Goal: Transaction & Acquisition: Purchase product/service

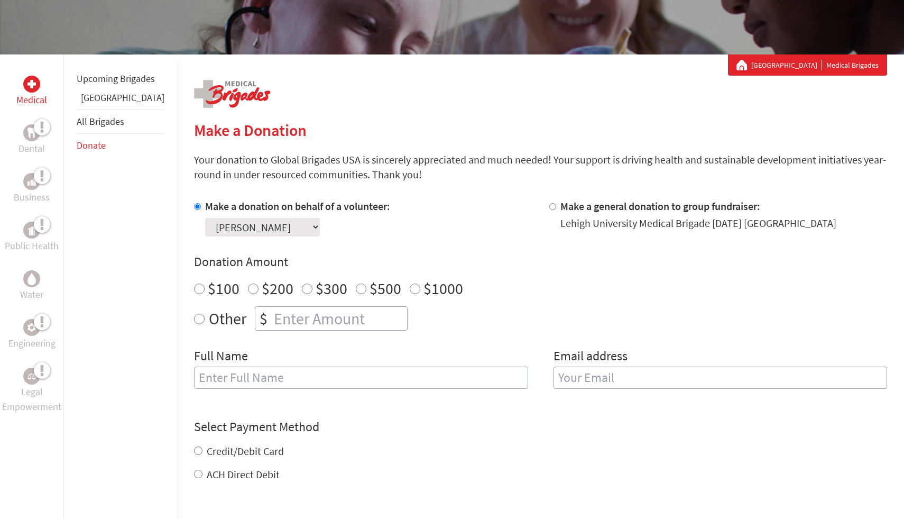
scroll to position [142, 0]
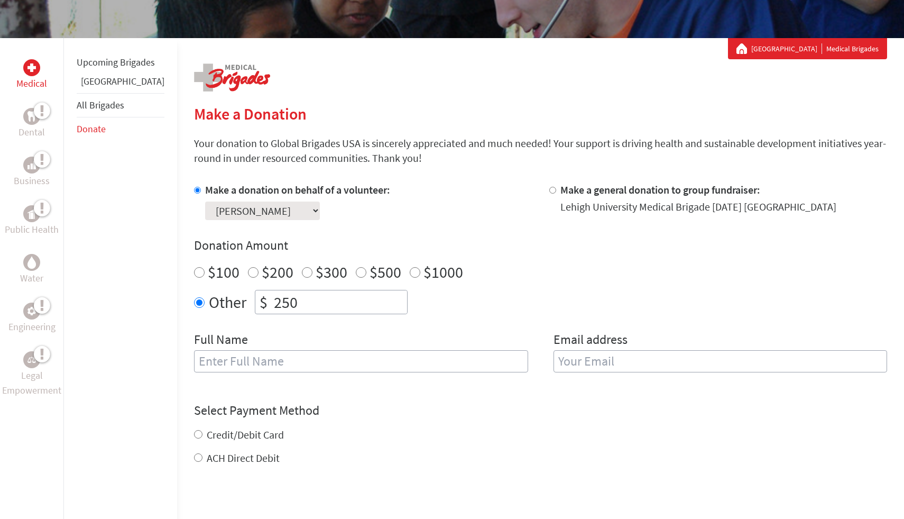
click at [277, 364] on input "text" at bounding box center [361, 361] width 334 height 22
click at [386, 352] on input "Milad" at bounding box center [361, 361] width 334 height 22
click at [359, 368] on input "Milad" at bounding box center [361, 361] width 334 height 22
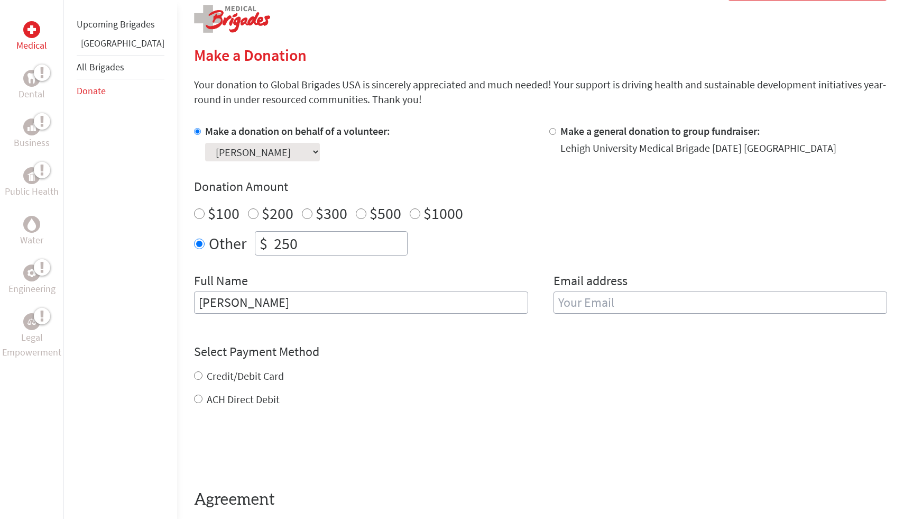
scroll to position [238, 0]
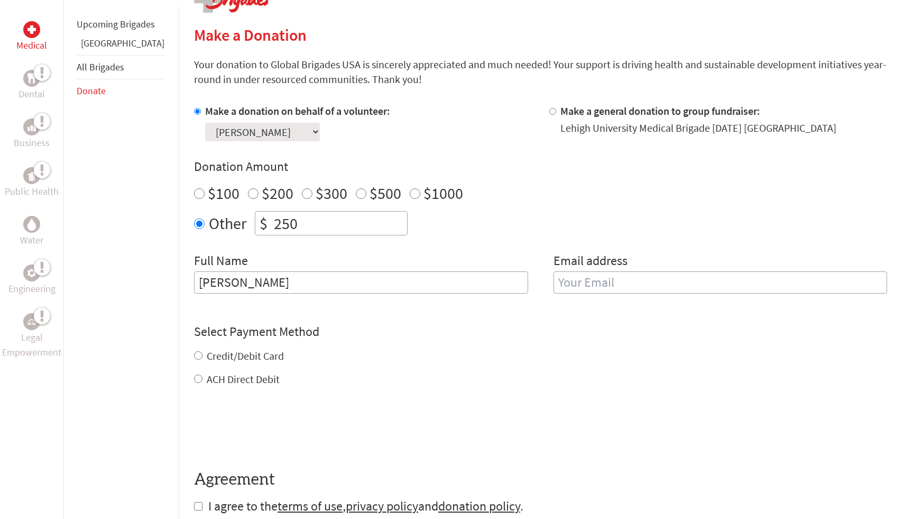
type input "[PERSON_NAME]"
click at [629, 281] on input "email" at bounding box center [721, 282] width 334 height 22
type input ","
type input "[EMAIL_ADDRESS][DOMAIN_NAME]"
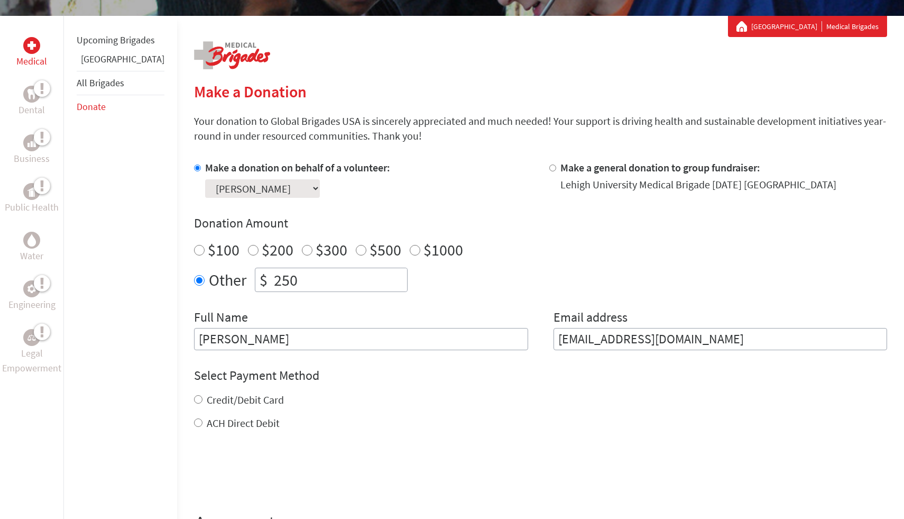
scroll to position [173, 0]
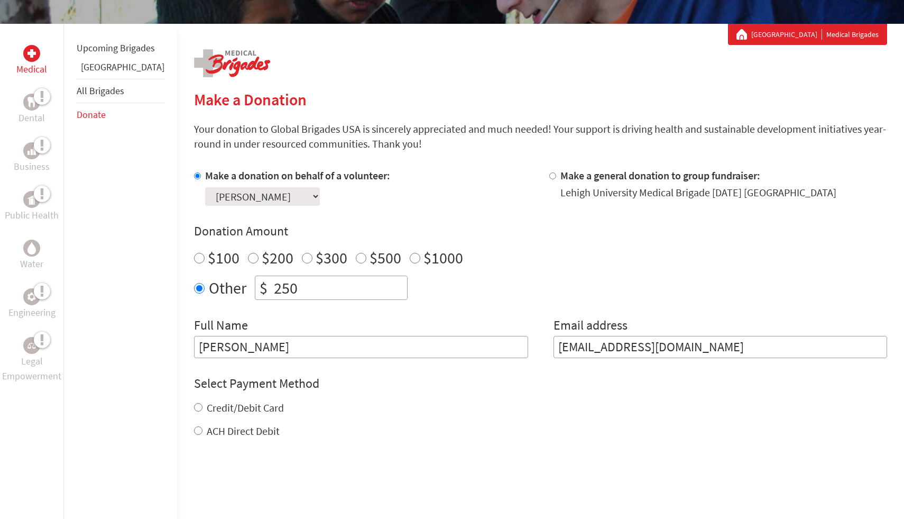
click at [268, 191] on select "Select a volunteer... [PERSON_NAME] [PERSON_NAME] [PERSON_NAME] [PERSON_NAME] […" at bounding box center [262, 196] width 115 height 19
click at [205, 187] on select "Select a volunteer... [PERSON_NAME] [PERSON_NAME] [PERSON_NAME] [PERSON_NAME] […" at bounding box center [262, 196] width 115 height 19
click at [268, 194] on select "Select a volunteer... [PERSON_NAME] [PERSON_NAME] [PERSON_NAME] [PERSON_NAME] […" at bounding box center [262, 196] width 115 height 19
click at [205, 187] on select "Select a volunteer... [PERSON_NAME] [PERSON_NAME] [PERSON_NAME] [PERSON_NAME] […" at bounding box center [262, 196] width 115 height 19
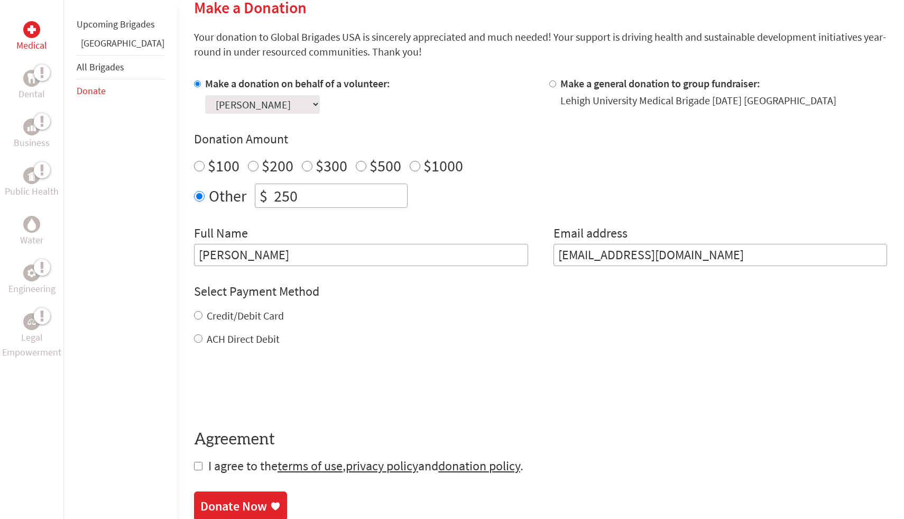
scroll to position [299, 0]
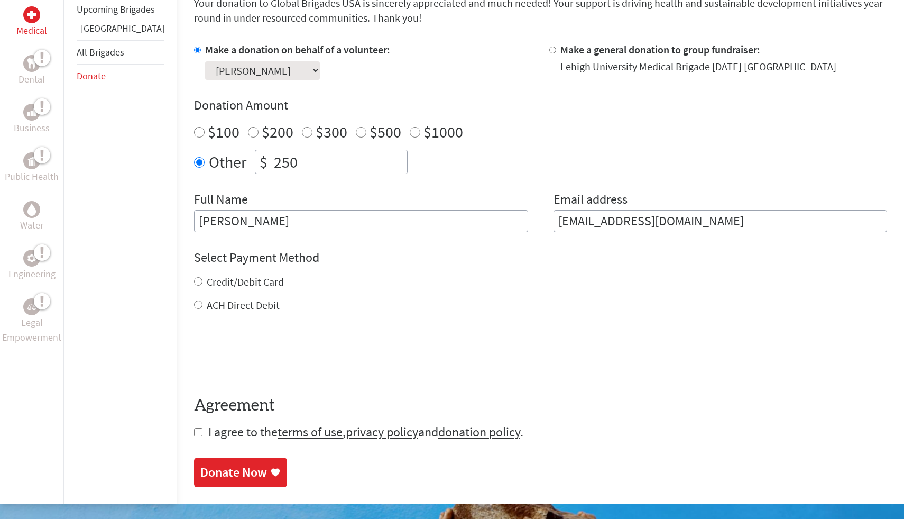
click at [194, 281] on input "Credit/Debit Card" at bounding box center [198, 281] width 8 height 8
radio input "true"
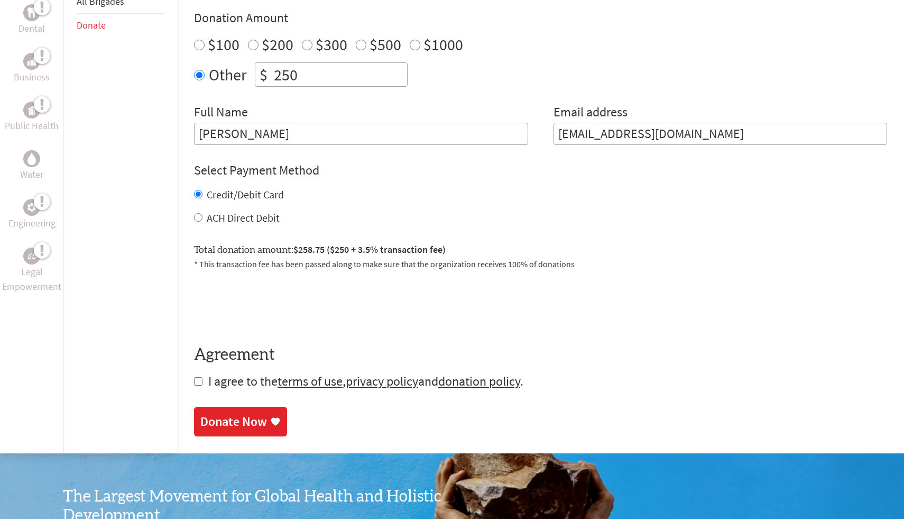
scroll to position [406, 0]
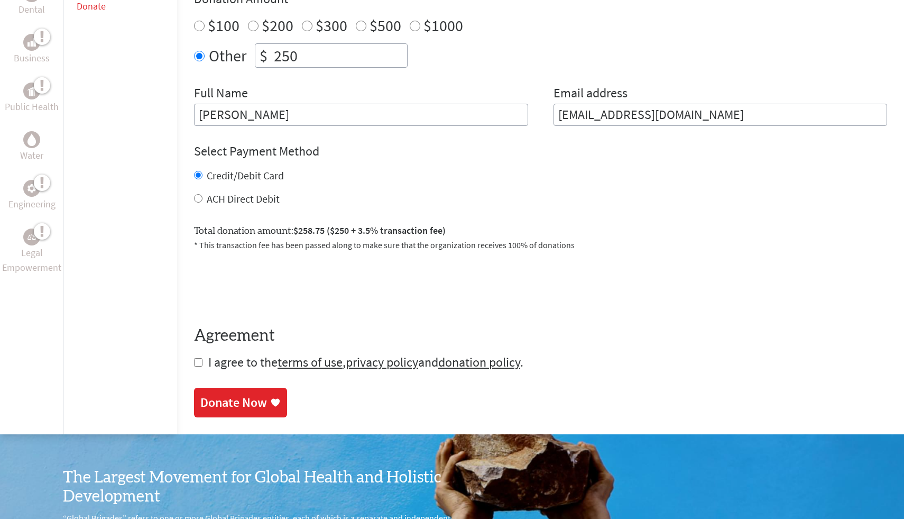
click at [194, 365] on input "checkbox" at bounding box center [198, 362] width 8 height 8
checkbox input "true"
click at [219, 406] on div "Donate Now" at bounding box center [233, 403] width 67 height 17
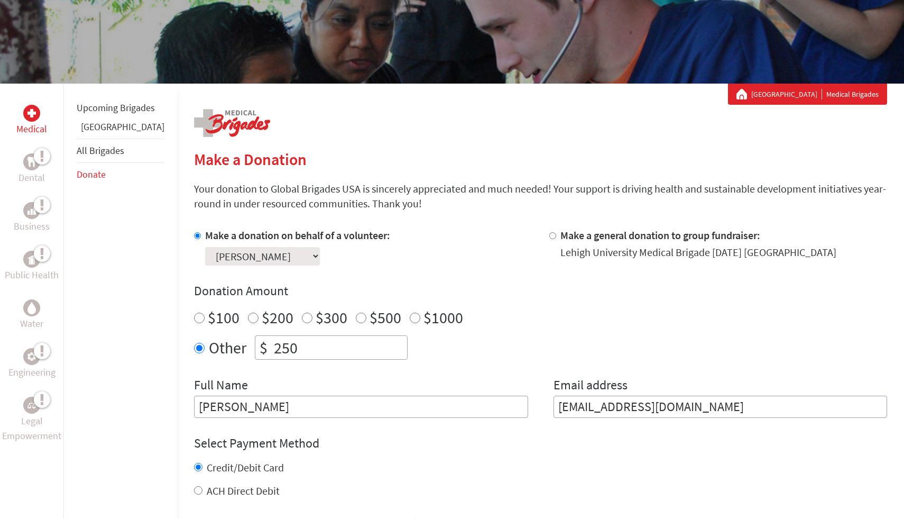
scroll to position [230, 0]
